Goal: Task Accomplishment & Management: Use online tool/utility

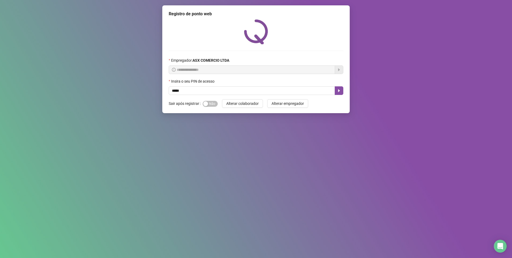
type input "*****"
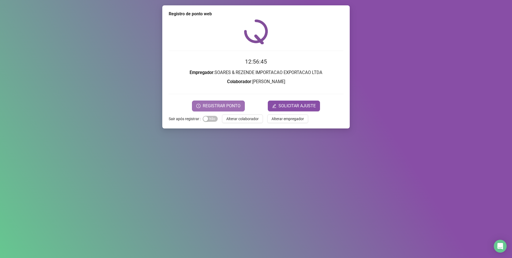
click at [217, 103] on span "REGISTRAR PONTO" at bounding box center [222, 106] width 38 height 6
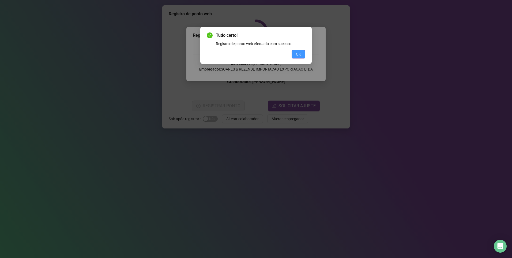
click at [303, 52] on button "OK" at bounding box center [299, 54] width 14 height 9
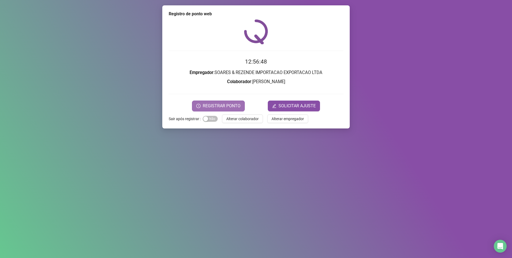
click at [223, 104] on span "REGISTRAR PONTO" at bounding box center [222, 106] width 38 height 6
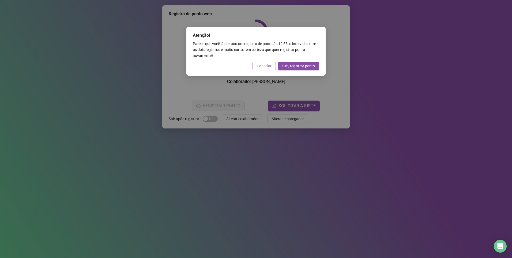
click at [269, 63] on span "Cancelar" at bounding box center [264, 66] width 15 height 6
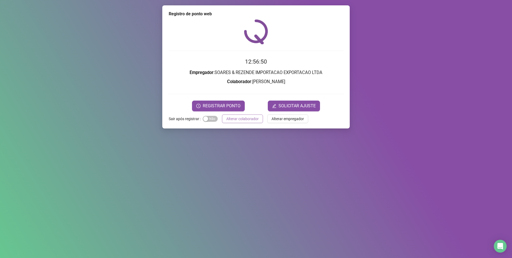
click at [239, 116] on span "Alterar colaborador" at bounding box center [242, 119] width 32 height 6
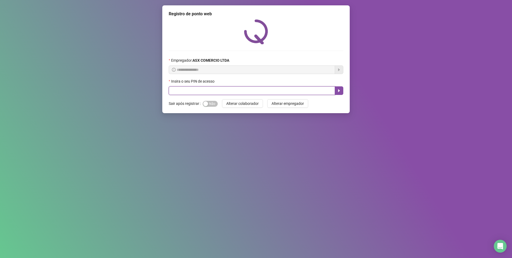
click at [193, 88] on input "text" at bounding box center [252, 90] width 166 height 9
type input "*****"
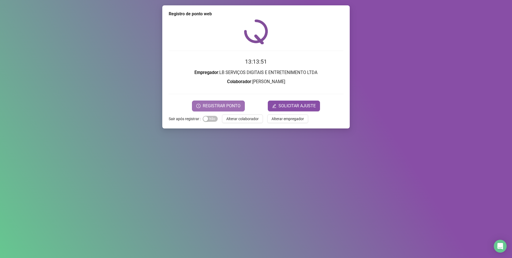
click at [226, 106] on span "REGISTRAR PONTO" at bounding box center [222, 106] width 38 height 6
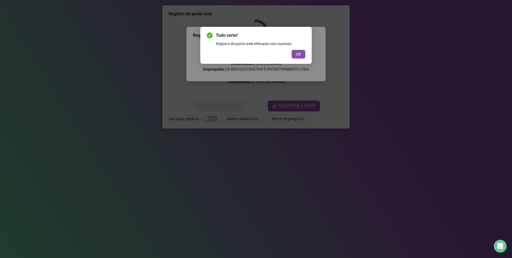
click at [305, 55] on div "Tudo certo! Registro de ponto web efetuado com sucesso. OK" at bounding box center [255, 45] width 111 height 37
click at [301, 55] on button "OK" at bounding box center [299, 54] width 14 height 9
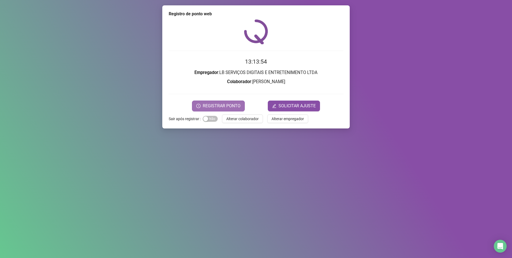
click at [215, 103] on span "REGISTRAR PONTO" at bounding box center [222, 106] width 38 height 6
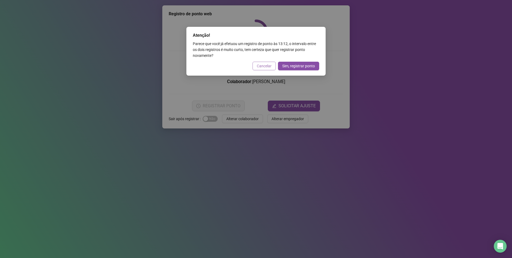
click at [264, 66] on span "Cancelar" at bounding box center [264, 66] width 15 height 6
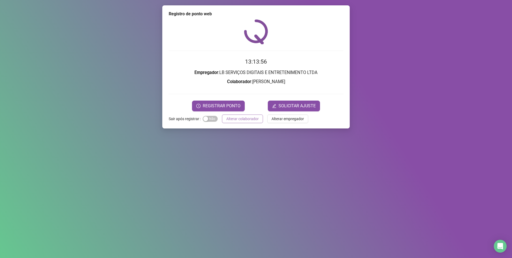
click at [242, 123] on button "Alterar colaborador" at bounding box center [242, 118] width 41 height 9
